Goal: Navigation & Orientation: Find specific page/section

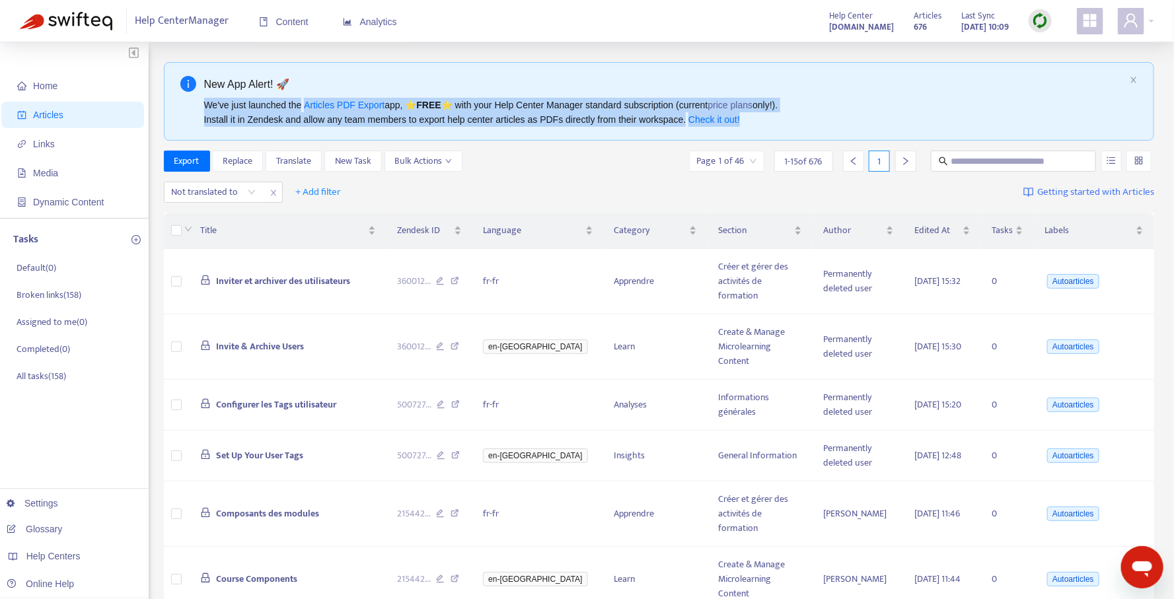
drag, startPoint x: 197, startPoint y: 102, endPoint x: 820, endPoint y: 118, distance: 623.1
click at [814, 118] on div "New App Alert! 🚀 We've just launched the Articles PDF Export app, ⭐ FREE ⭐️ wit…" at bounding box center [659, 101] width 991 height 79
click at [820, 118] on div "We've just launched the Articles PDF Export app, ⭐ FREE ⭐️ with your Help Cente…" at bounding box center [664, 112] width 921 height 29
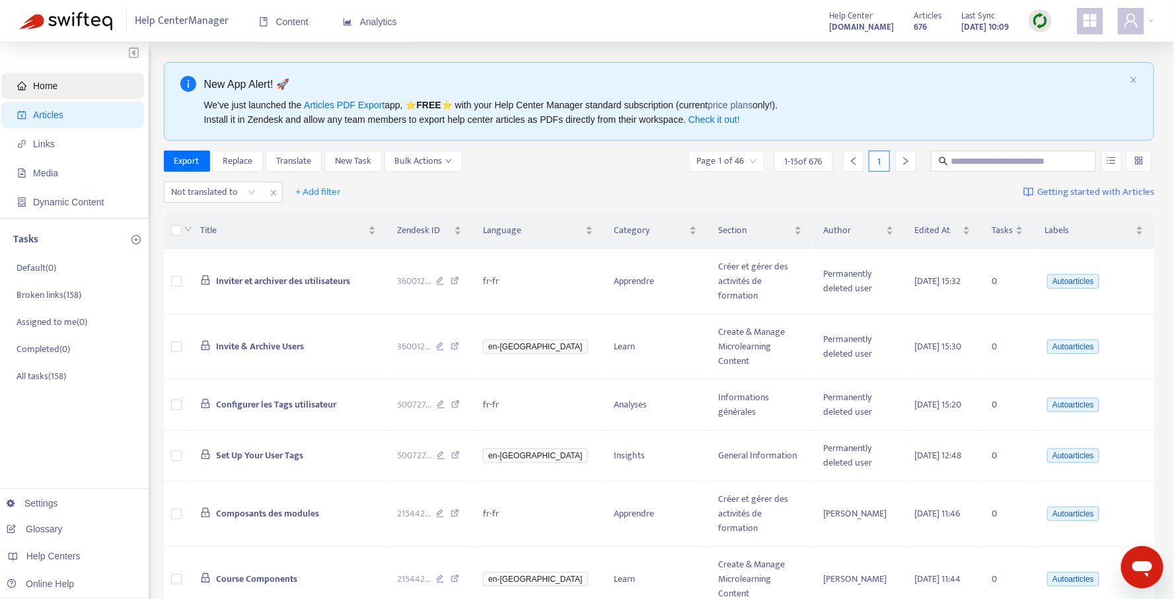
click at [56, 89] on span "Home" at bounding box center [45, 86] width 24 height 11
